Goal: Information Seeking & Learning: Find specific fact

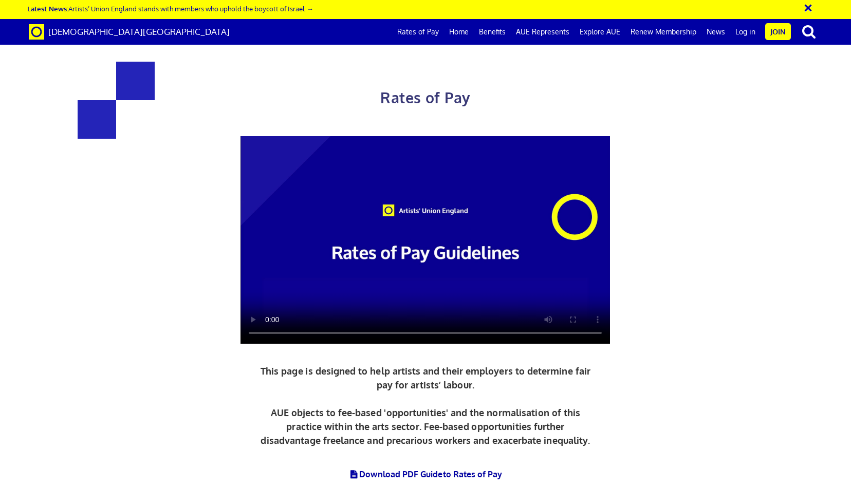
scroll to position [0, 10]
click at [208, 272] on div at bounding box center [426, 240] width 578 height 208
click at [200, 355] on div "Rates of Pay This page is designed to help artists and their employers to deter…" at bounding box center [426, 294] width 578 height 507
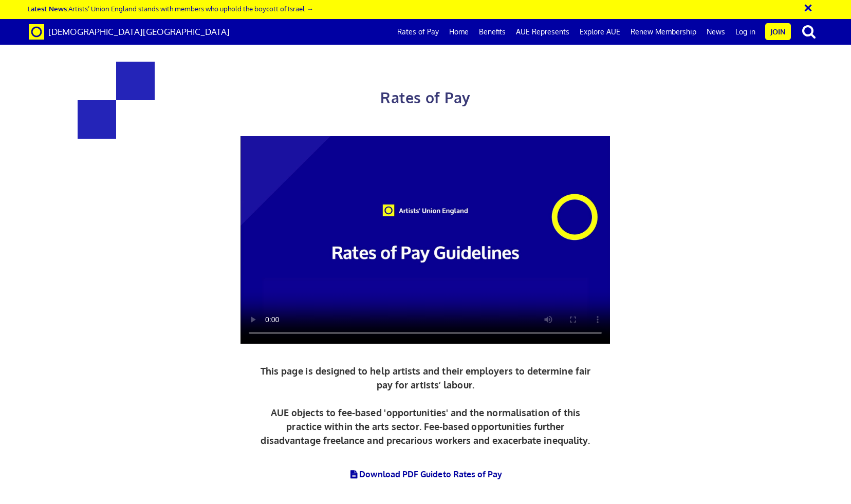
drag, startPoint x: 242, startPoint y: 264, endPoint x: 352, endPoint y: 264, distance: 110.5
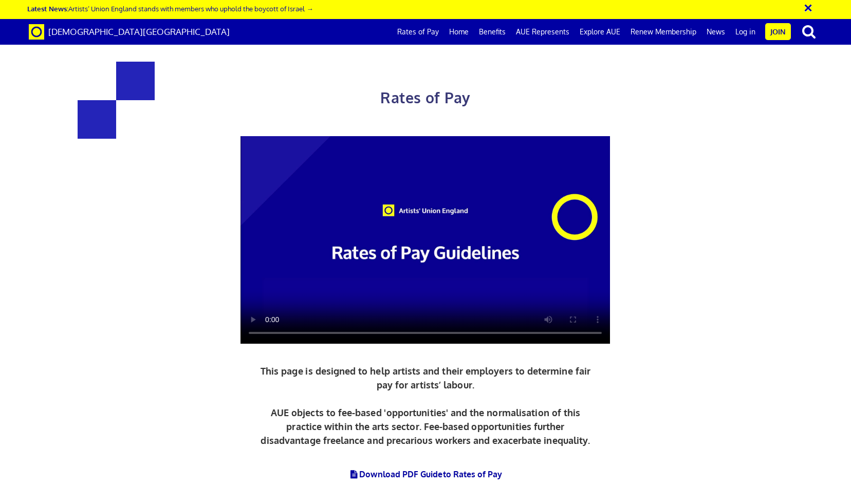
drag, startPoint x: 257, startPoint y: 310, endPoint x: 354, endPoint y: 310, distance: 97.1
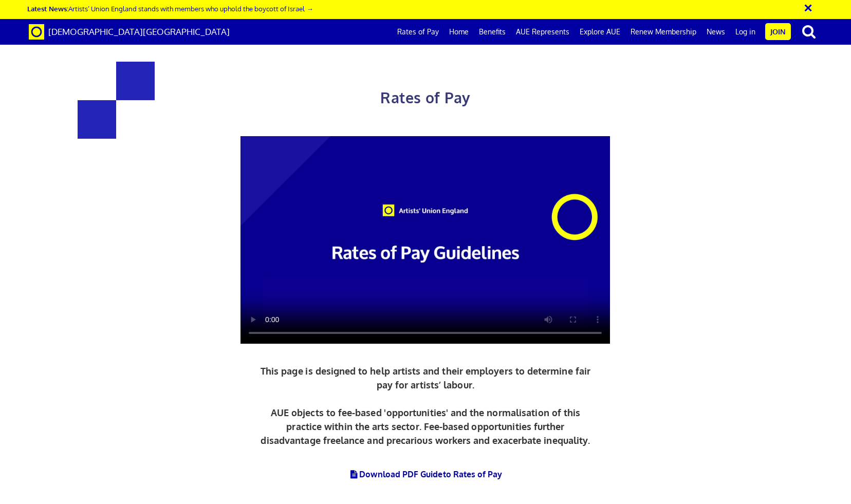
drag, startPoint x: 242, startPoint y: 372, endPoint x: 306, endPoint y: 378, distance: 64.6
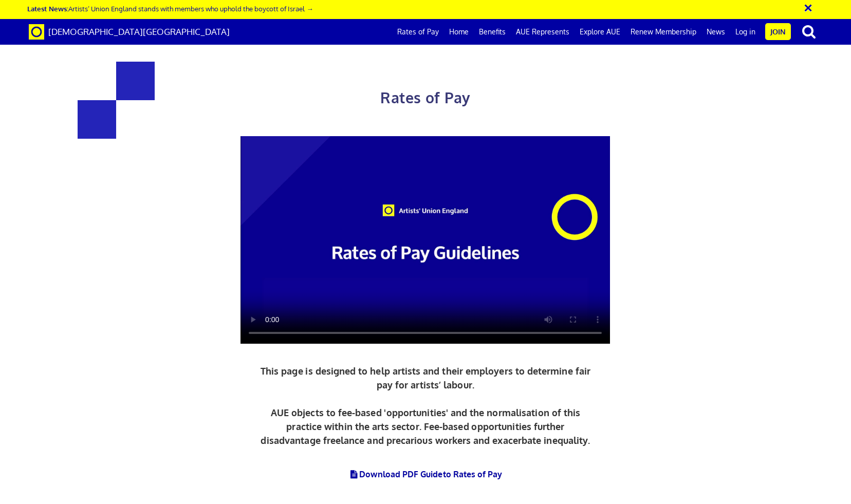
drag, startPoint x: 569, startPoint y: 245, endPoint x: 586, endPoint y: 270, distance: 30.4
drag, startPoint x: 532, startPoint y: 314, endPoint x: 598, endPoint y: 331, distance: 67.4
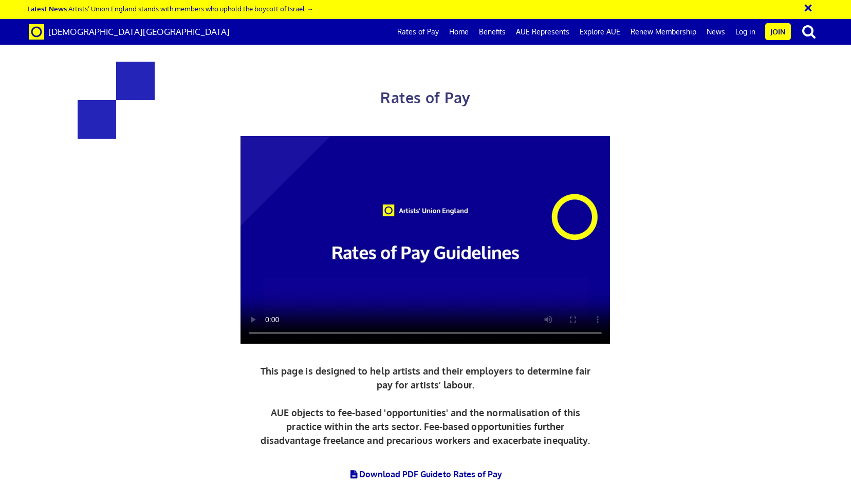
drag, startPoint x: 546, startPoint y: 359, endPoint x: 564, endPoint y: 374, distance: 23.8
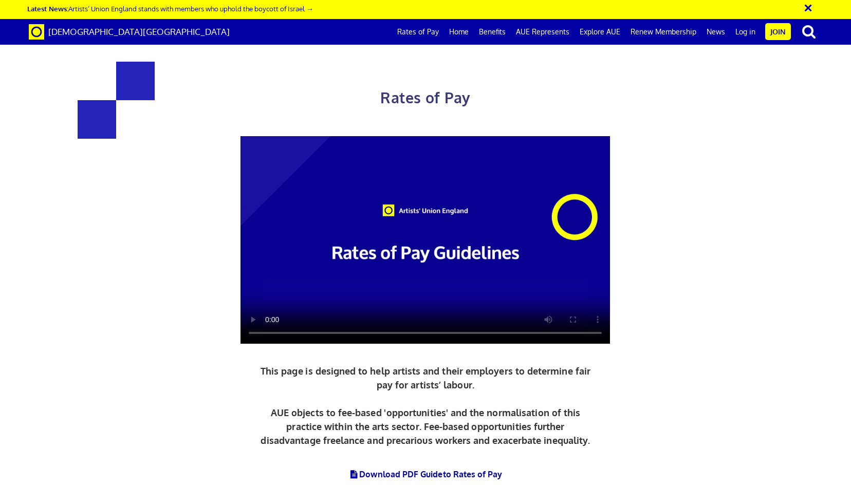
scroll to position [1028, 0]
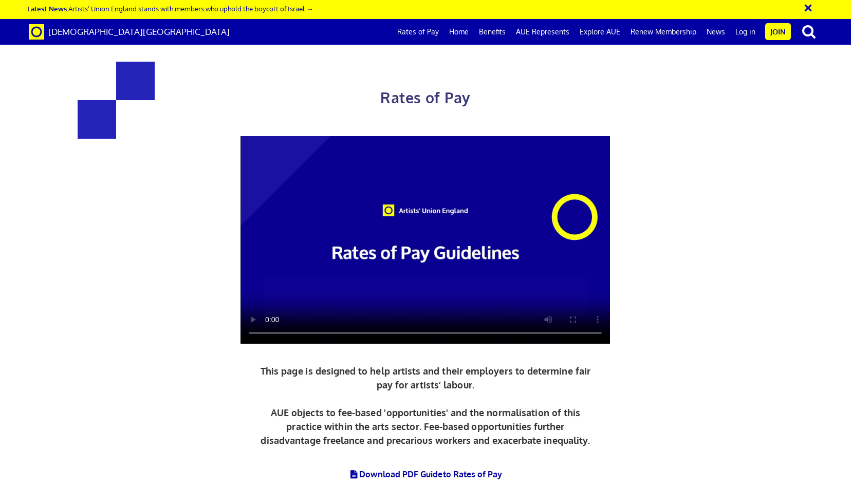
scroll to position [1515, 0]
